Goal: Task Accomplishment & Management: Complete application form

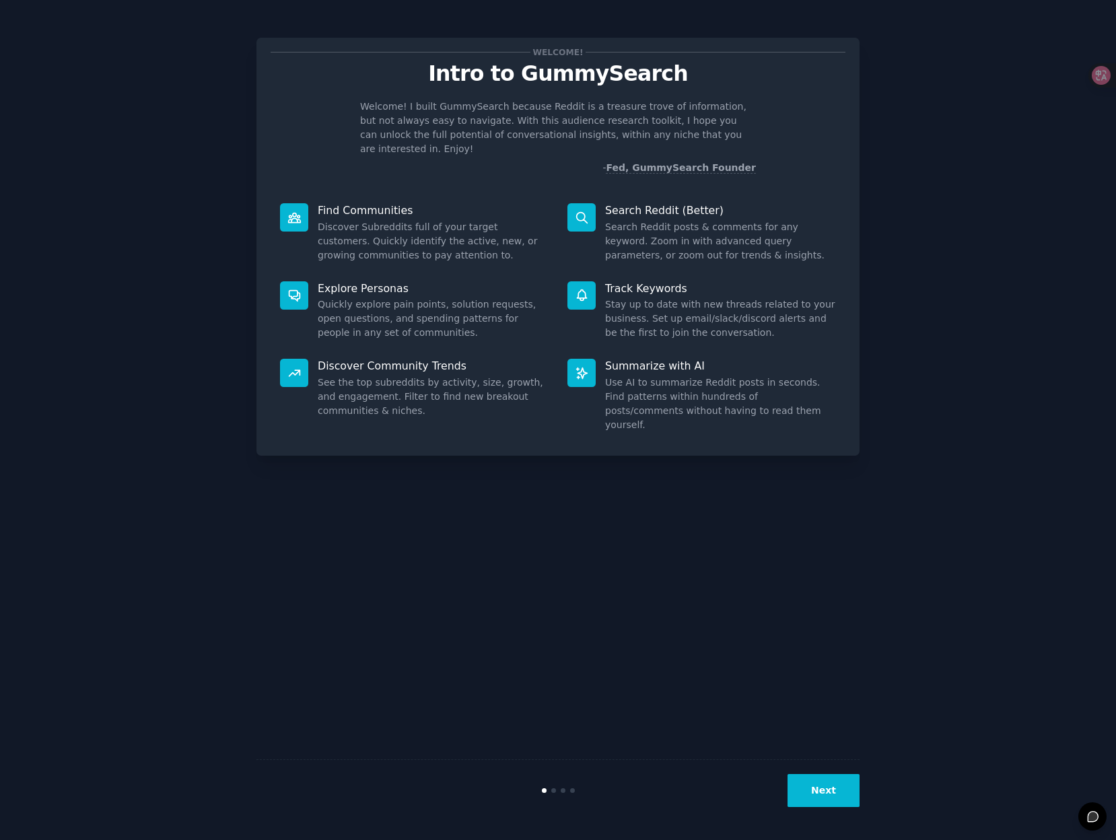
click at [821, 791] on button "Next" at bounding box center [824, 790] width 72 height 33
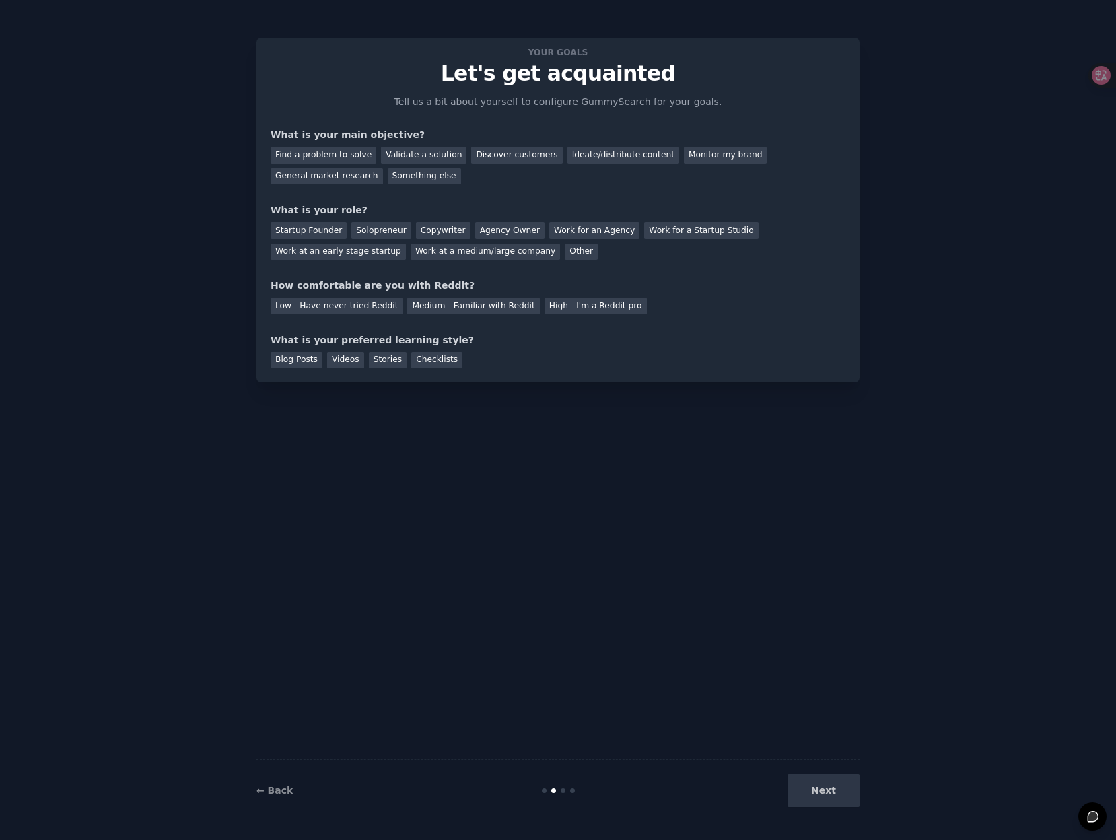
click at [821, 791] on div "Next" at bounding box center [759, 790] width 201 height 33
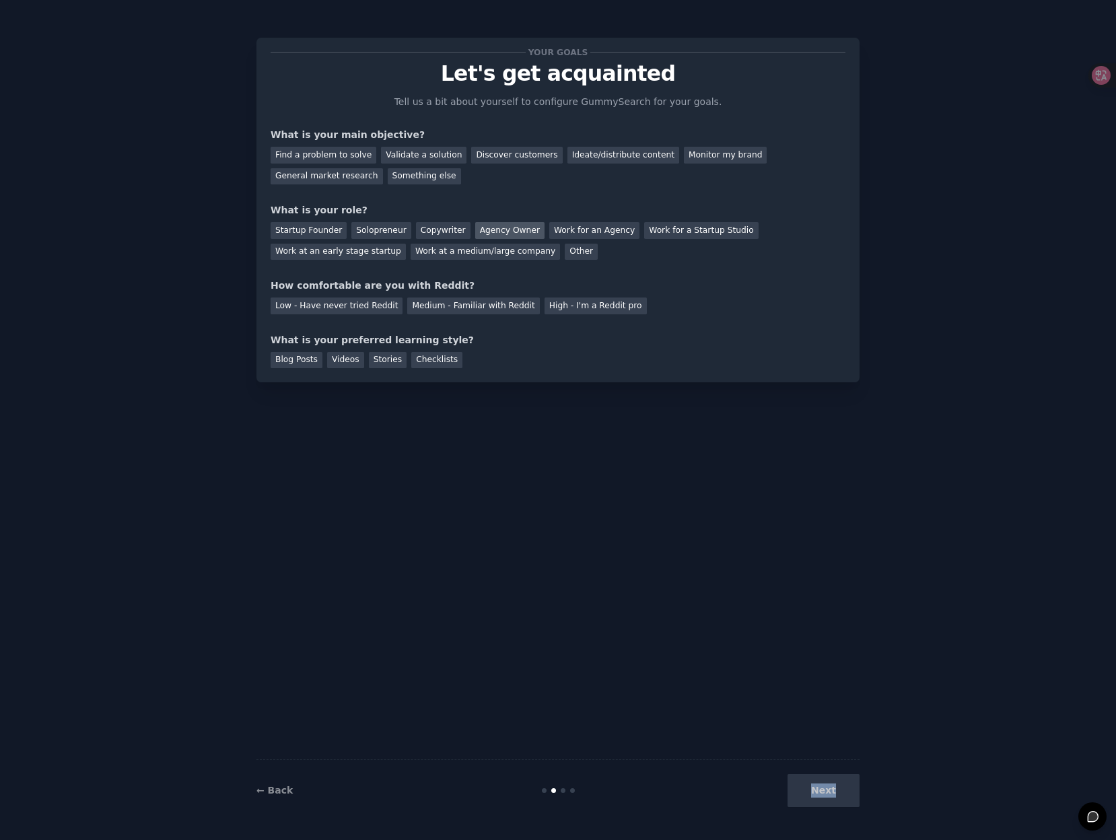
click at [475, 225] on div "Agency Owner" at bounding box center [509, 230] width 69 height 17
click at [366, 152] on div "Find a problem to solve" at bounding box center [324, 155] width 106 height 17
click at [397, 152] on div "Validate a solution" at bounding box center [424, 155] width 86 height 17
click at [471, 149] on div "Discover customers" at bounding box center [516, 155] width 91 height 17
click at [312, 226] on div "Startup Founder" at bounding box center [309, 230] width 76 height 17
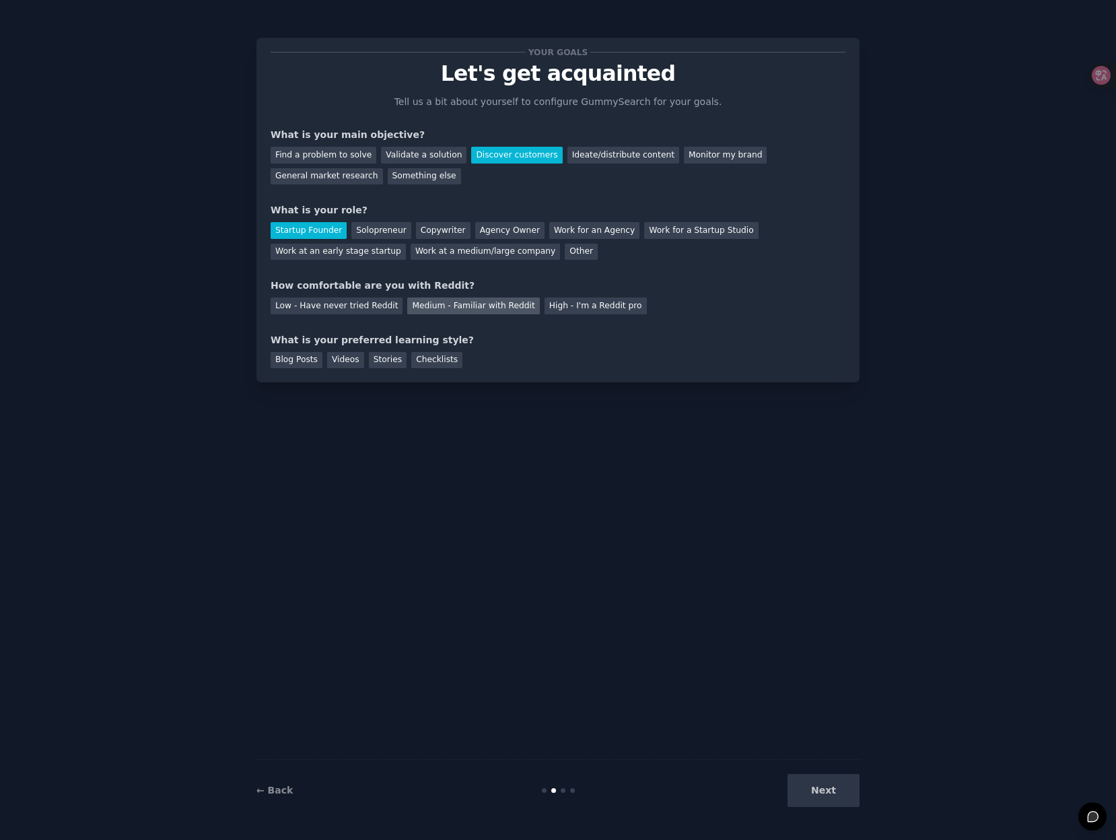
click at [443, 311] on div "Medium - Familiar with Reddit" at bounding box center [473, 306] width 132 height 17
click at [304, 363] on div "Blog Posts" at bounding box center [297, 360] width 52 height 17
click at [342, 363] on div "Videos" at bounding box center [345, 360] width 37 height 17
click at [380, 363] on div "Stories" at bounding box center [388, 360] width 38 height 17
click at [341, 363] on div "Videos" at bounding box center [345, 360] width 37 height 17
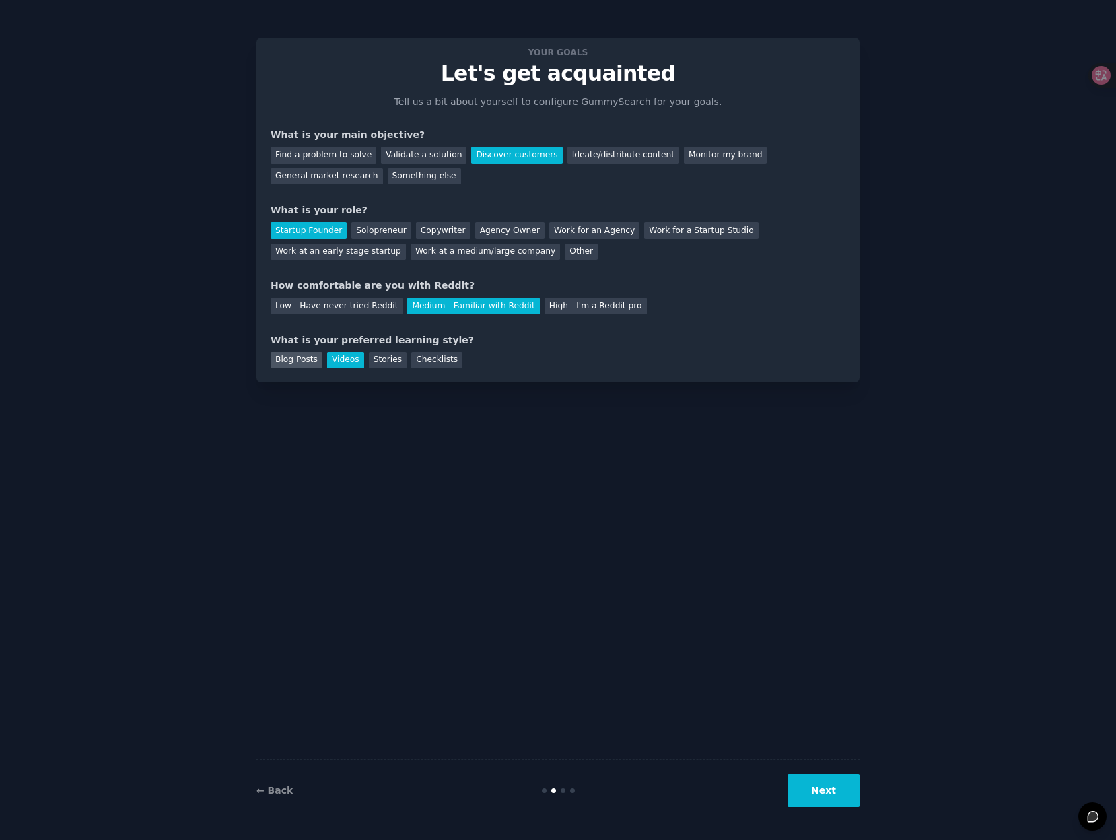
click at [304, 360] on div "Blog Posts" at bounding box center [297, 360] width 52 height 17
click at [811, 779] on button "Next" at bounding box center [824, 790] width 72 height 33
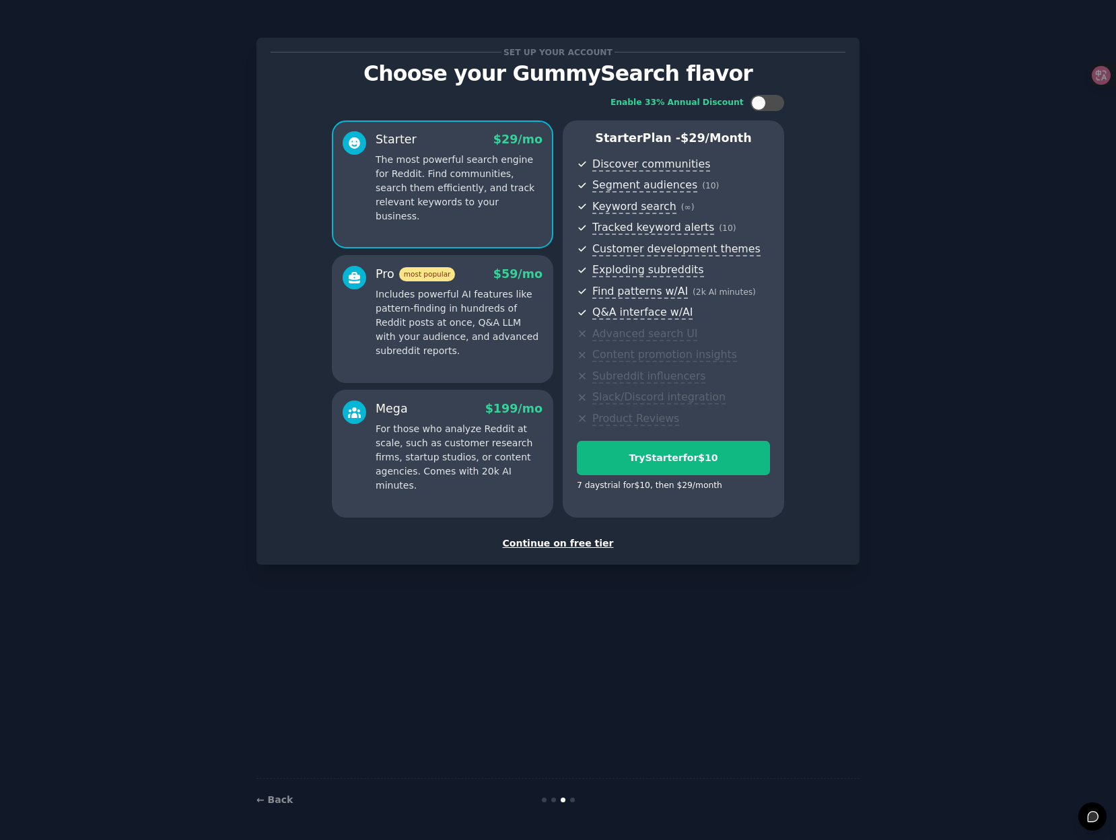
click at [658, 594] on div "Set up your account Choose your GummySearch flavor Enable 33% Annual Discount S…" at bounding box center [558, 420] width 603 height 803
click at [477, 415] on div "Mega $ 199 /mo" at bounding box center [459, 409] width 167 height 17
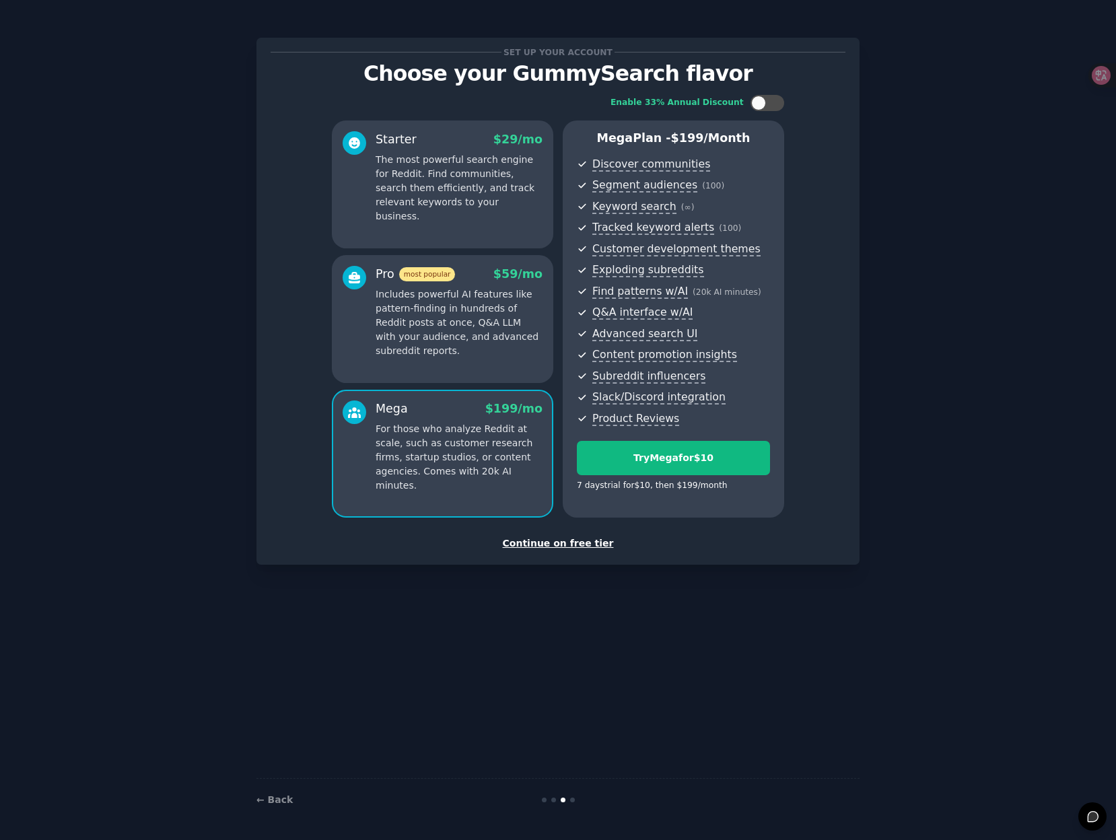
click at [571, 547] on div "Continue on free tier" at bounding box center [558, 544] width 575 height 14
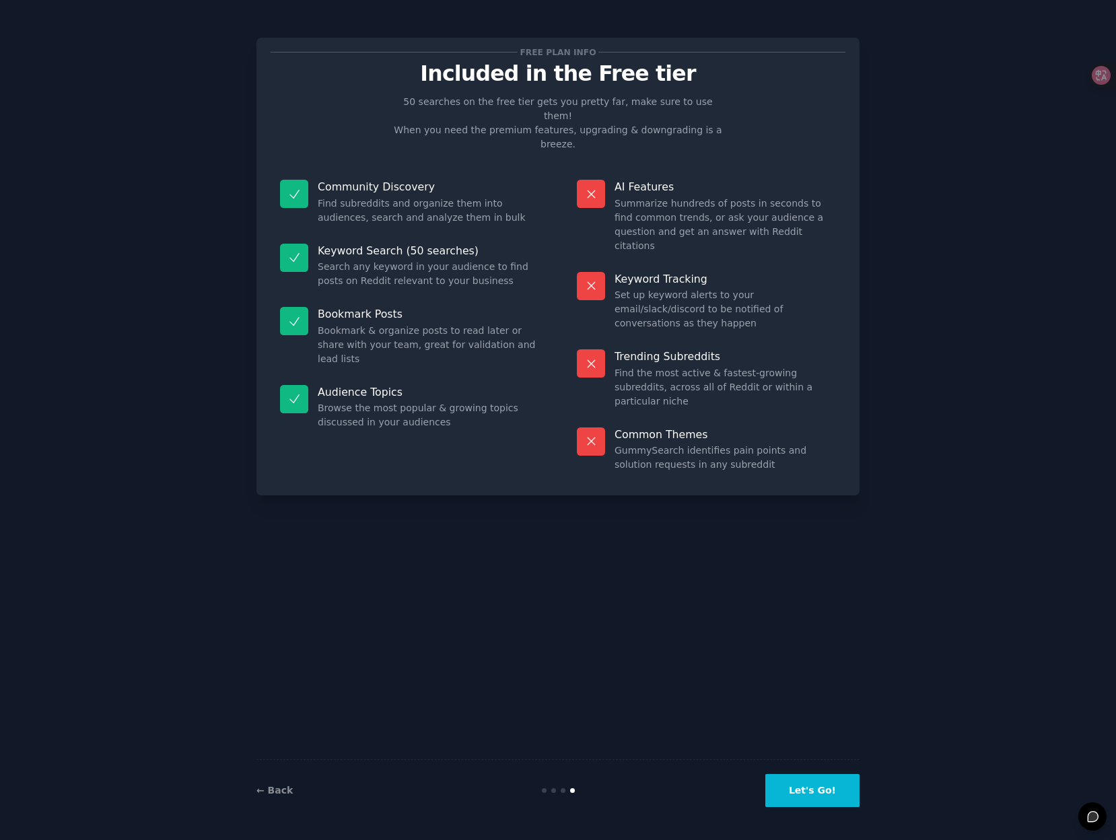
click at [833, 795] on button "Let's Go!" at bounding box center [813, 790] width 94 height 33
